Goal: Task Accomplishment & Management: Complete application form

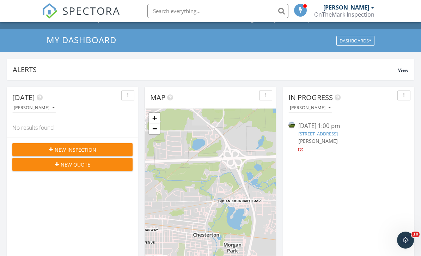
click at [90, 147] on span "New Inspection" at bounding box center [76, 149] width 42 height 7
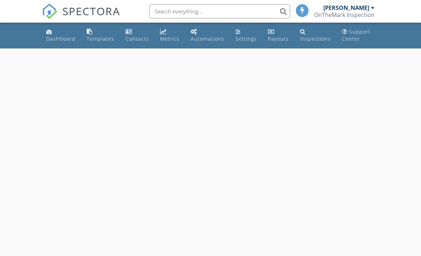
select select "8"
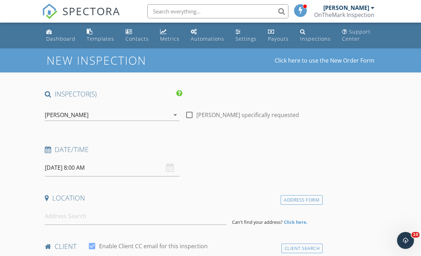
click at [139, 173] on input "[DATE] 8:00 AM" at bounding box center [112, 167] width 135 height 17
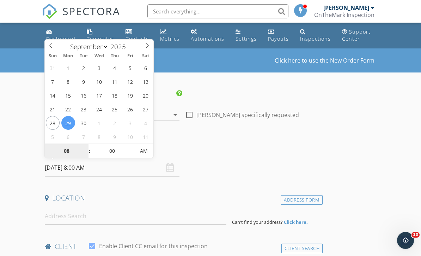
type input "[DATE] 8:00 AM"
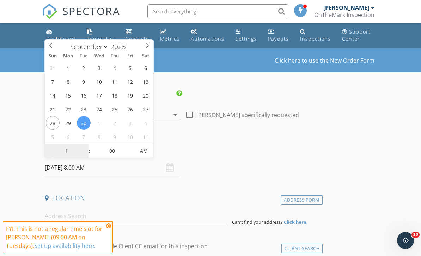
type input "12"
click at [140, 156] on span "AM" at bounding box center [143, 151] width 19 height 14
type input "[DATE] 12:00 PM"
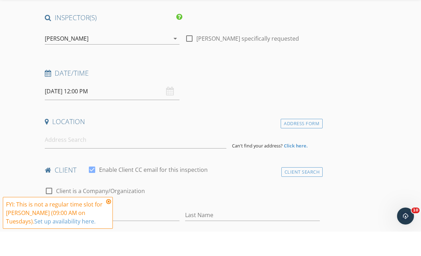
scroll to position [76, 0]
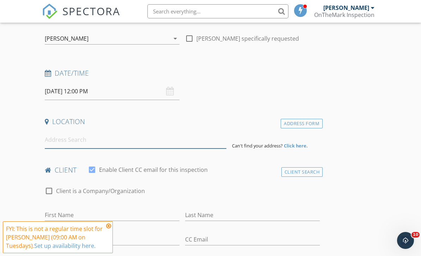
click at [128, 143] on input at bounding box center [136, 139] width 182 height 17
paste input "[STREET_ADDRESS]"
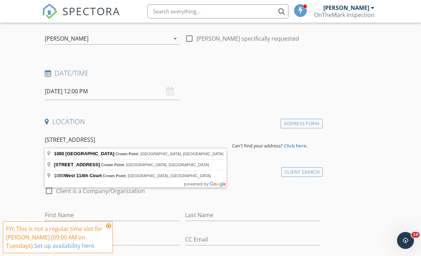
type input "[STREET_ADDRESS]"
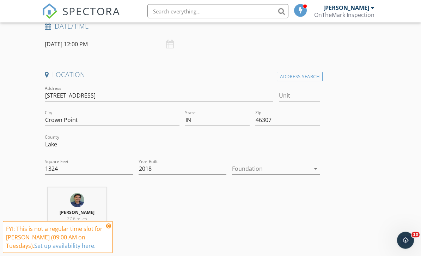
click at [306, 164] on div at bounding box center [271, 168] width 78 height 11
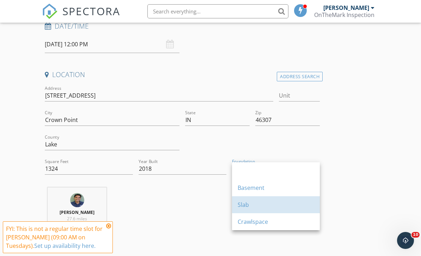
click at [269, 208] on div "Slab" at bounding box center [276, 204] width 77 height 8
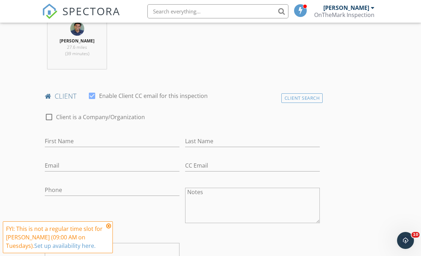
scroll to position [299, 0]
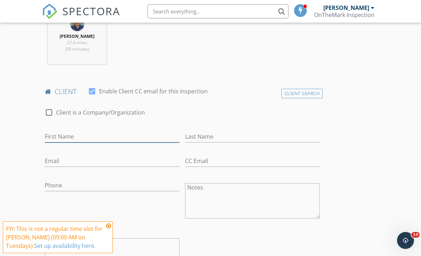
click at [120, 138] on input "First Name" at bounding box center [112, 137] width 135 height 12
type input "[PERSON_NAME]"
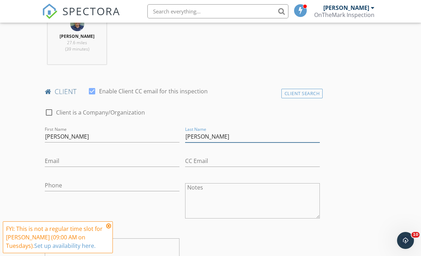
scroll to position [365, 0]
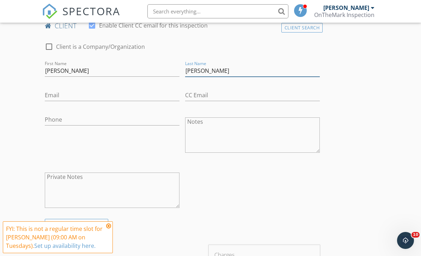
type input "[PERSON_NAME]"
click at [100, 123] on input "Phone" at bounding box center [112, 120] width 135 height 12
paste input "[PHONE_NUMBER]"
type input "[PHONE_NUMBER]"
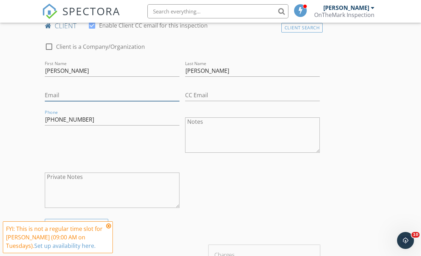
click at [74, 91] on input "Email" at bounding box center [112, 95] width 135 height 12
type input "a"
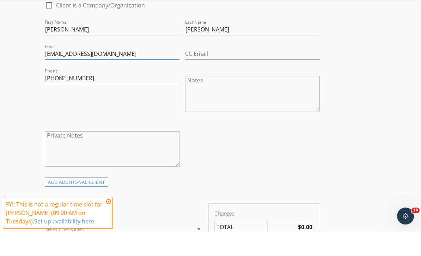
scroll to position [484, 0]
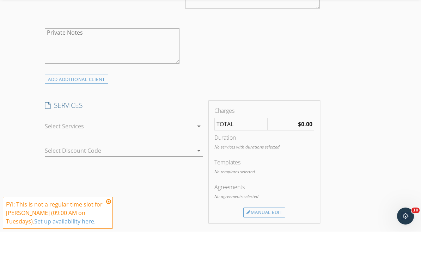
type input "[EMAIL_ADDRESS][DOMAIN_NAME]"
click at [107, 223] on icon at bounding box center [108, 226] width 5 height 6
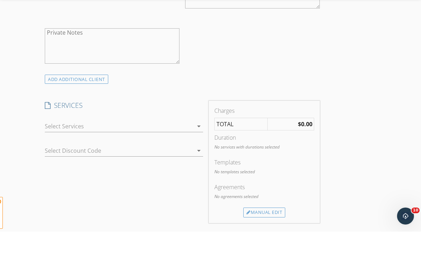
click at [134, 208] on div "SERVICES check_box_outline_blank [US_STATE] Home Inspection [US_STATE] Home Ins…" at bounding box center [124, 186] width 164 height 122
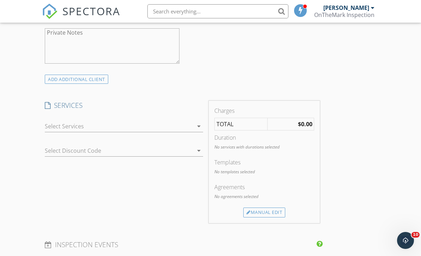
click at [168, 126] on div at bounding box center [119, 125] width 148 height 11
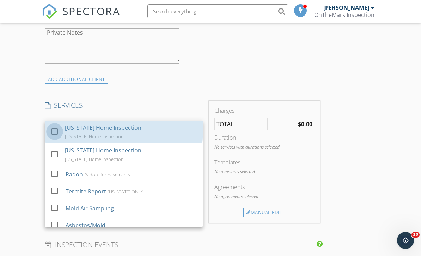
click at [56, 126] on div at bounding box center [55, 131] width 12 height 12
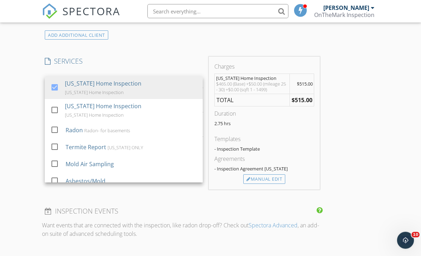
scroll to position [553, 0]
click at [274, 175] on div "Manual Edit" at bounding box center [265, 179] width 42 height 10
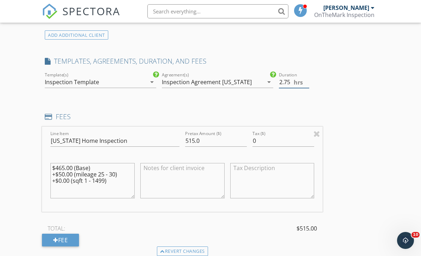
click at [293, 81] on input "2.75" at bounding box center [294, 82] width 31 height 12
type input "2"
type input "1.5"
click at [218, 137] on input "515.0" at bounding box center [216, 141] width 62 height 12
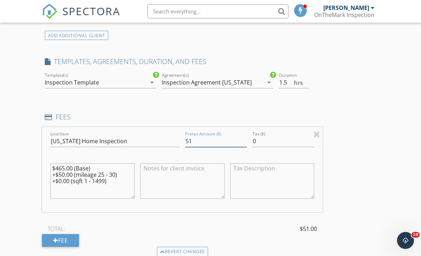
type input "5"
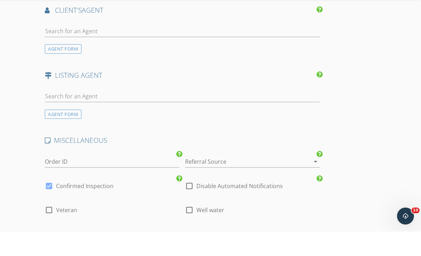
scroll to position [939, 0]
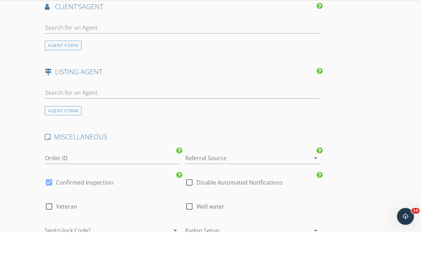
type input "325"
click at [276, 176] on div at bounding box center [242, 181] width 115 height 11
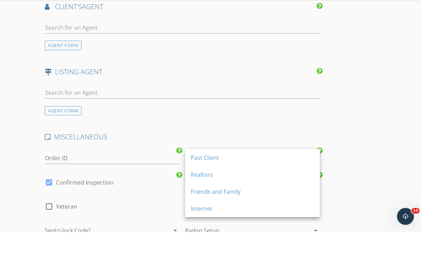
scroll to position [964, 0]
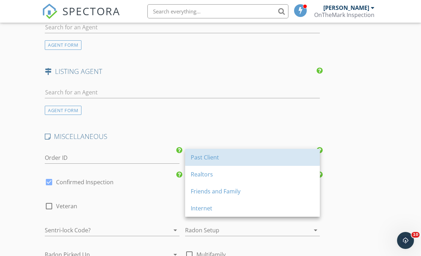
click at [221, 161] on div "Past Client" at bounding box center [253, 157] width 124 height 17
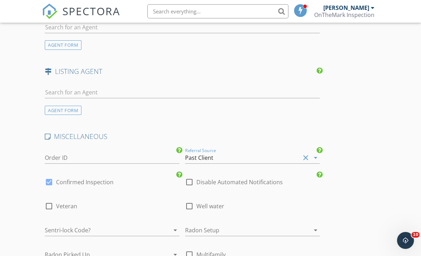
click at [52, 180] on div at bounding box center [49, 182] width 12 height 12
checkbox input "false"
checkbox input "true"
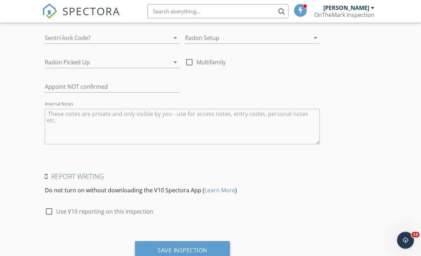
scroll to position [1155, 0]
click at [192, 254] on div "Save Inspection" at bounding box center [182, 250] width 95 height 19
